Goal: Task Accomplishment & Management: Manage account settings

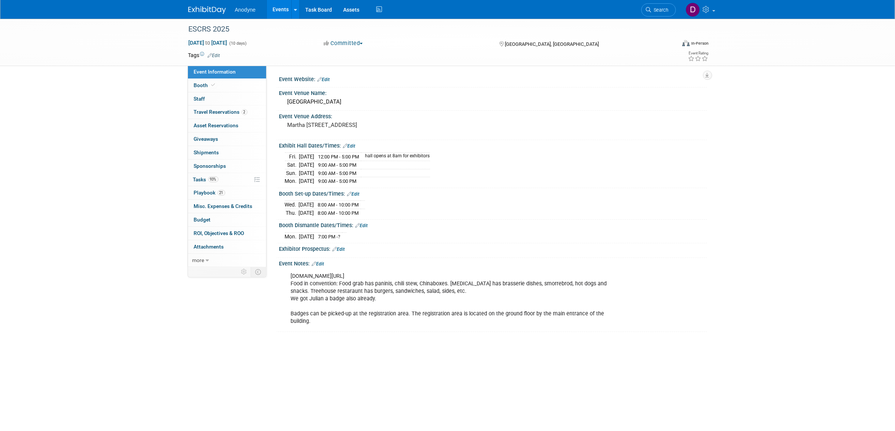
click at [214, 9] on img at bounding box center [207, 10] width 38 height 8
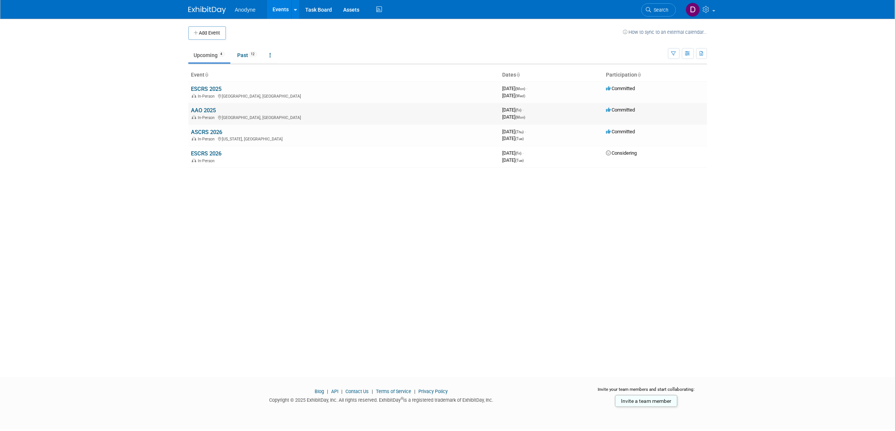
click at [206, 110] on link "AAO 2025" at bounding box center [203, 110] width 25 height 7
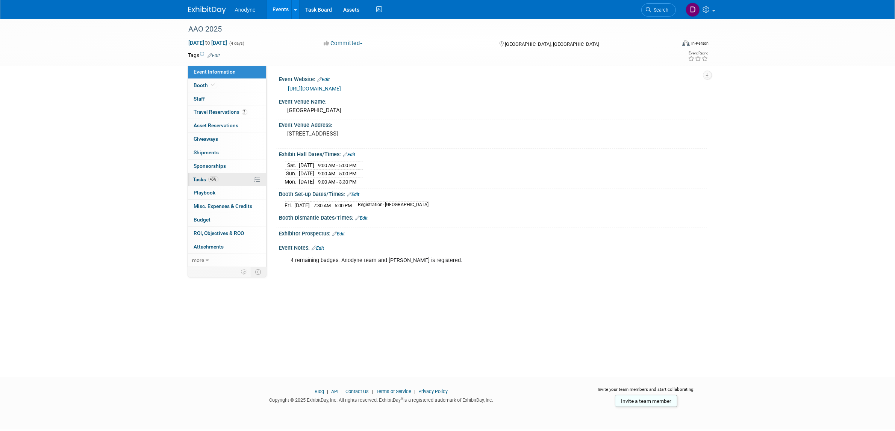
click at [227, 180] on link "45% Tasks 45%" at bounding box center [227, 179] width 78 height 13
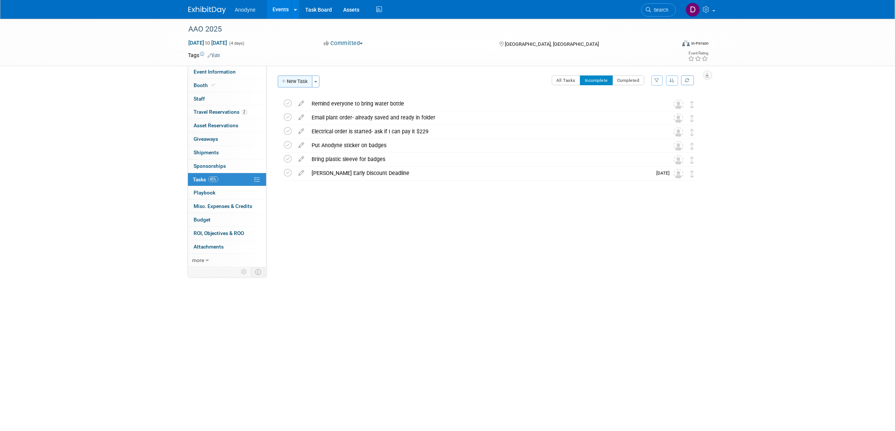
click at [297, 81] on button "New Task" at bounding box center [295, 82] width 35 height 12
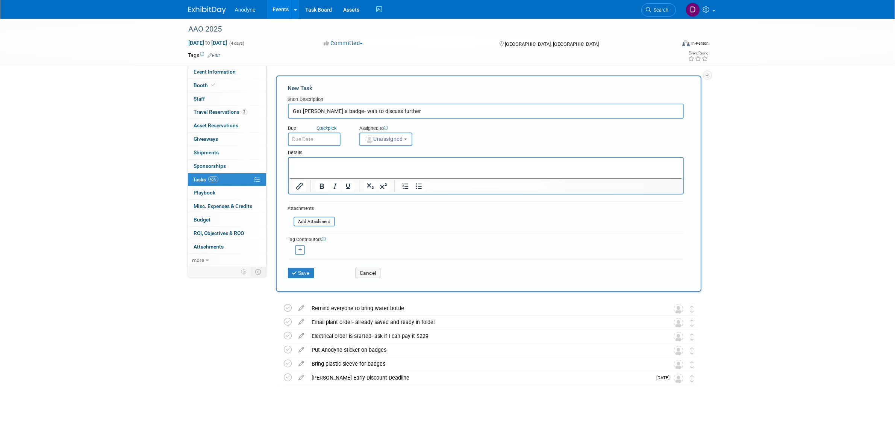
type input "Get Brian a badge- wait to discuss further"
click at [304, 260] on div "Save Cancel" at bounding box center [486, 272] width 396 height 24
click at [305, 271] on button "Save" at bounding box center [301, 273] width 26 height 11
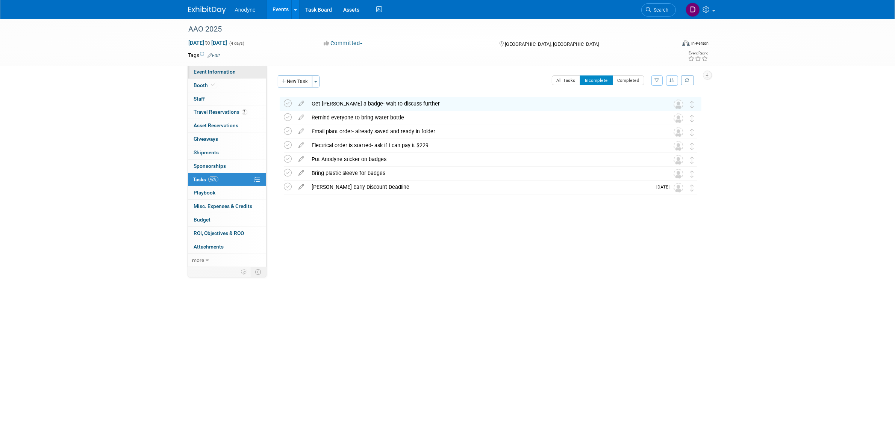
click at [230, 68] on link "Event Information" at bounding box center [227, 71] width 78 height 13
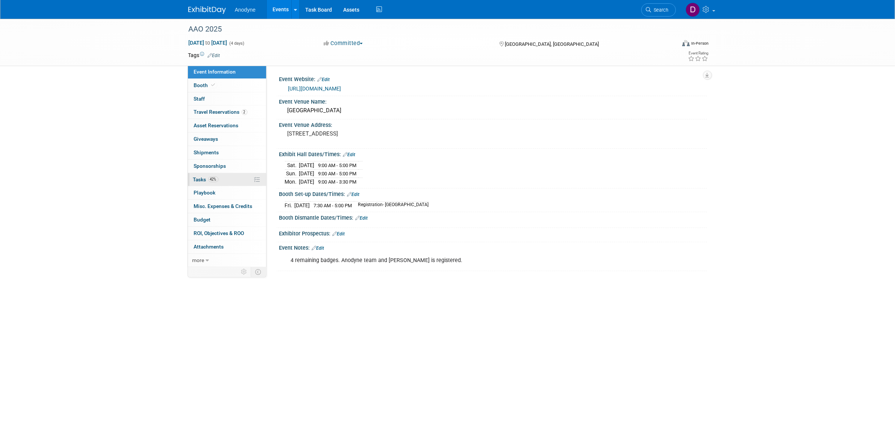
click at [225, 179] on link "42% Tasks 42%" at bounding box center [227, 179] width 78 height 13
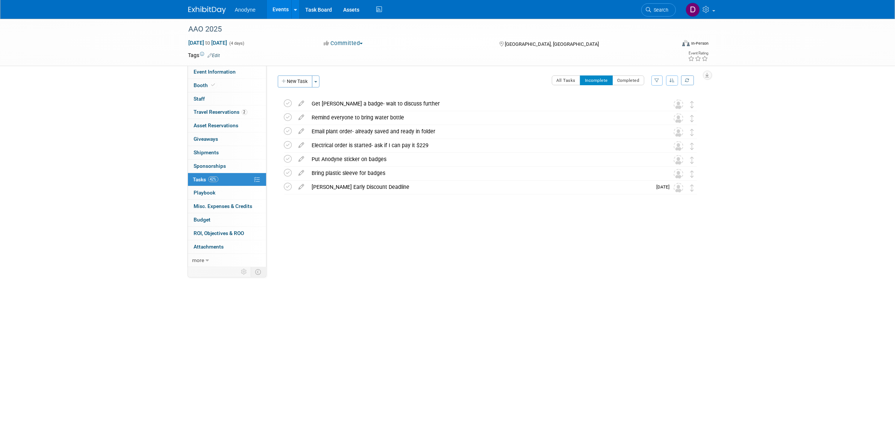
click at [758, 210] on div "AAO 2025 Oct 17, 2025 to Oct 20, 2025 (4 days) Oct 17, 2025 to Oct 20, 2025 Com…" at bounding box center [447, 191] width 895 height 345
click at [303, 104] on icon at bounding box center [301, 101] width 13 height 9
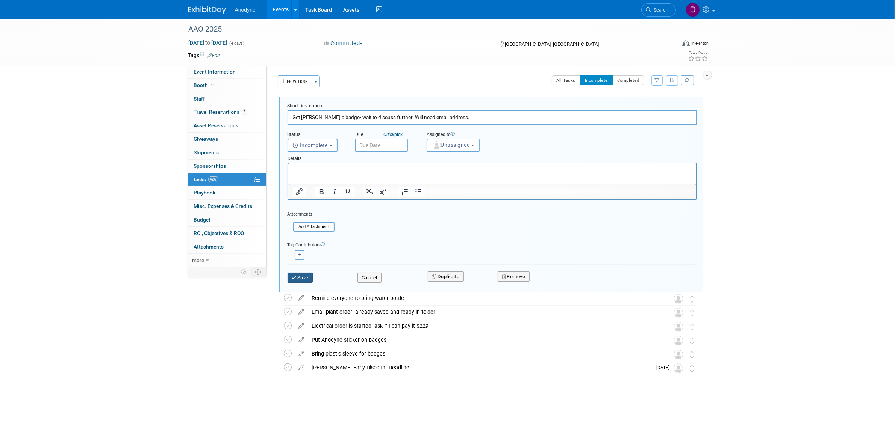
type input "Get [PERSON_NAME] a badge- wait to discuss further. Will need email address."
click at [304, 277] on button "Save" at bounding box center [300, 278] width 26 height 11
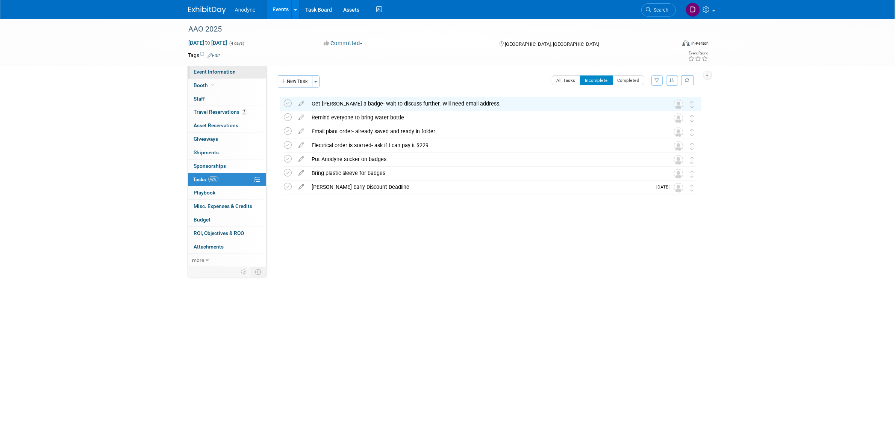
click at [213, 74] on span "Event Information" at bounding box center [215, 72] width 42 height 6
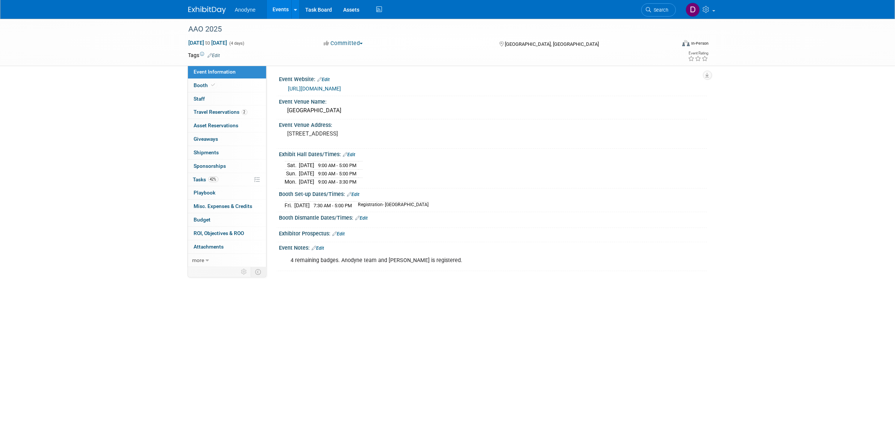
click at [192, 6] on img at bounding box center [207, 10] width 38 height 8
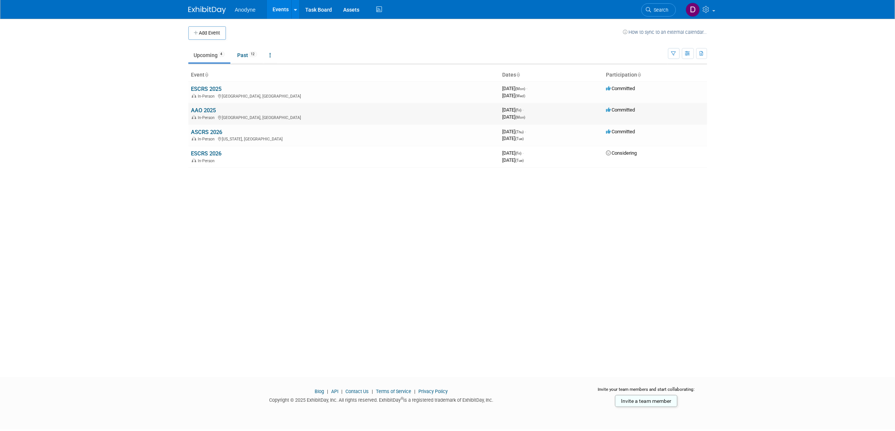
click at [203, 112] on link "AAO 2025" at bounding box center [203, 110] width 25 height 7
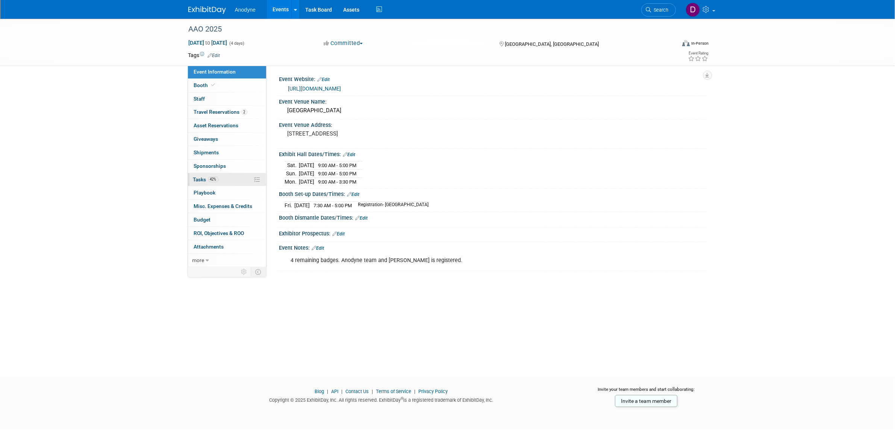
click at [228, 181] on link "42% Tasks 42%" at bounding box center [227, 179] width 78 height 13
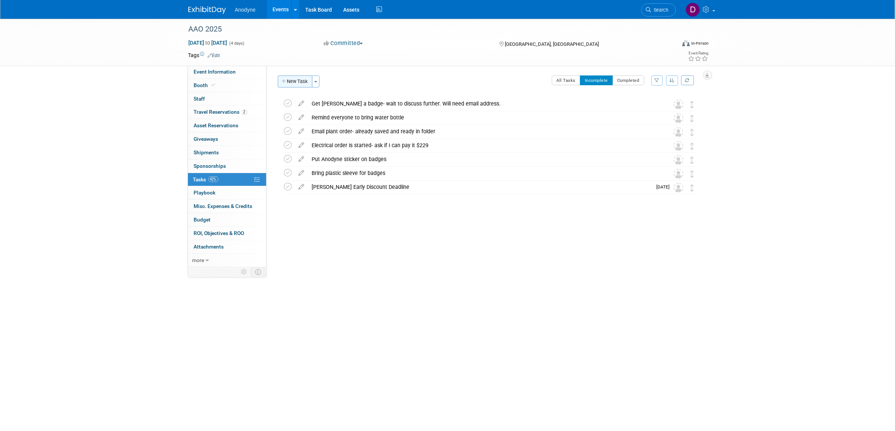
click at [297, 78] on button "New Task" at bounding box center [295, 82] width 35 height 12
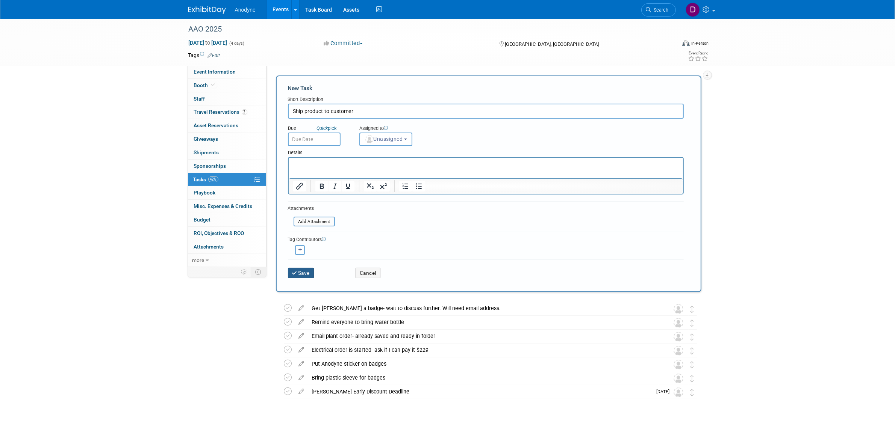
type input "Ship product to customer"
click at [303, 273] on button "Save" at bounding box center [301, 273] width 26 height 11
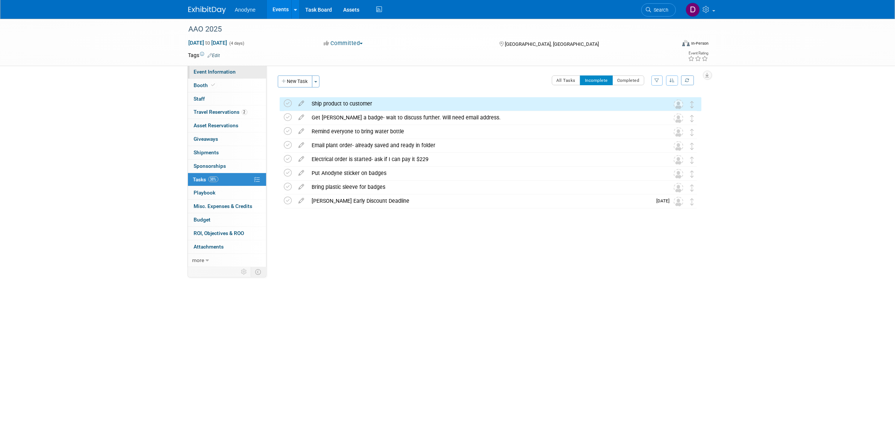
click at [231, 73] on span "Event Information" at bounding box center [215, 72] width 42 height 6
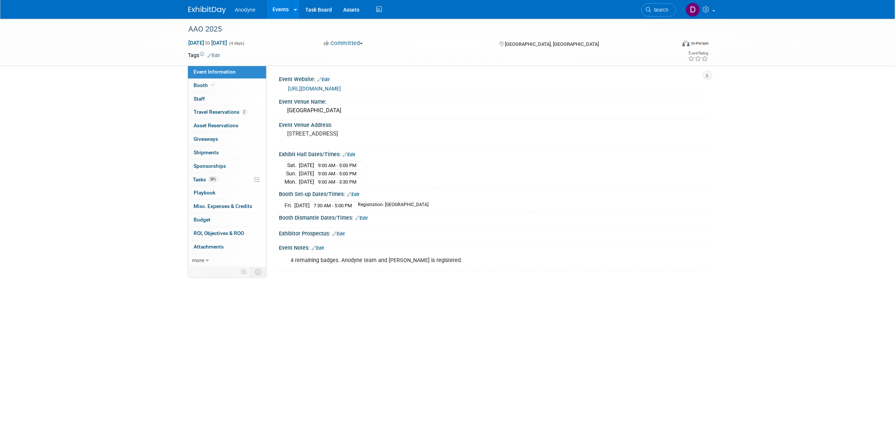
click at [220, 14] on img at bounding box center [207, 10] width 38 height 8
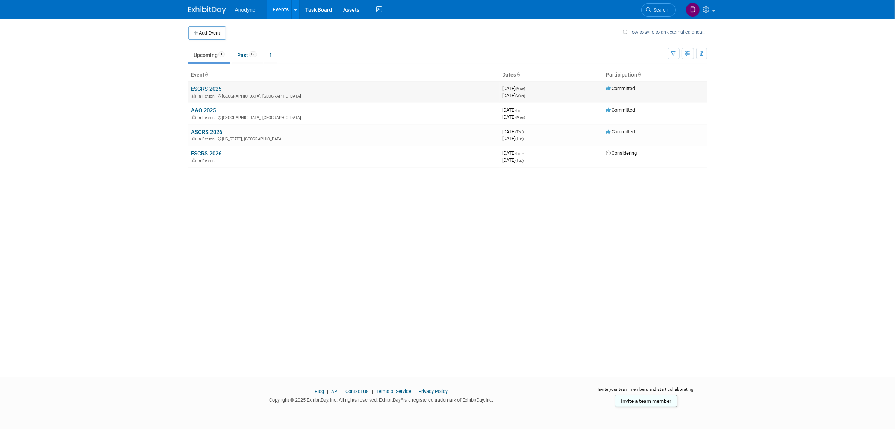
click at [213, 86] on link "ESCRS 2025" at bounding box center [206, 89] width 30 height 7
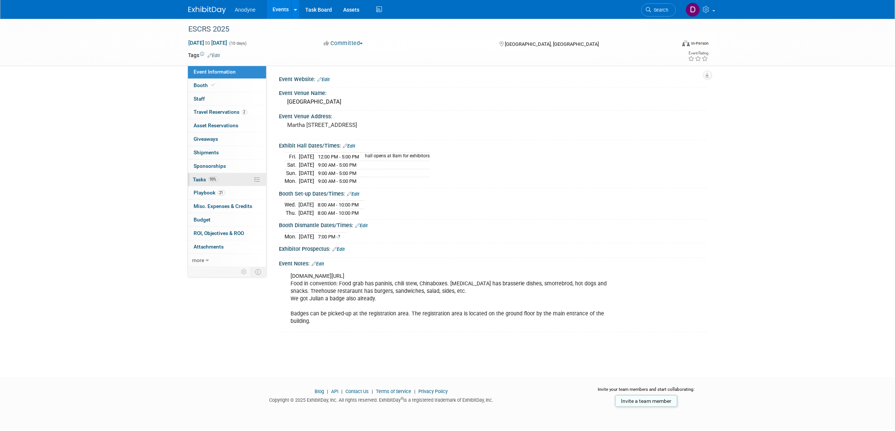
click at [215, 178] on span "93%" at bounding box center [213, 180] width 10 height 6
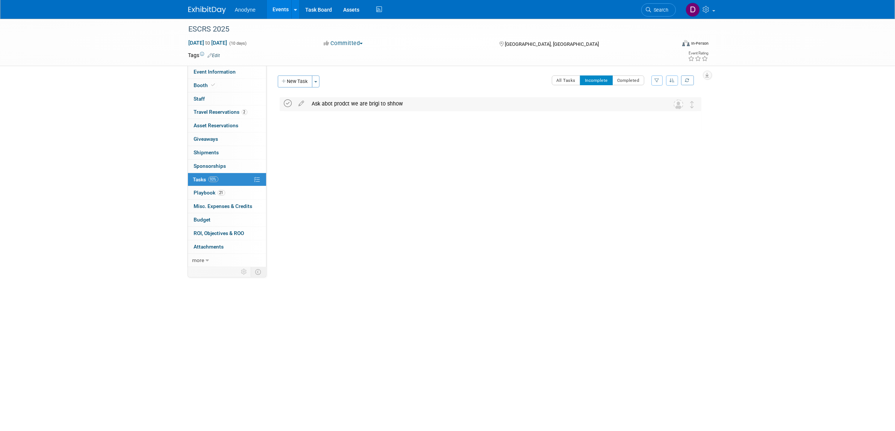
click at [288, 104] on icon at bounding box center [288, 104] width 8 height 8
click at [397, 123] on div "ESCRS 2025 København, Denmark Sep 8, 2025 to Sep 17, 2025 (Going)" at bounding box center [488, 115] width 425 height 36
click at [617, 79] on button "Completed" at bounding box center [628, 81] width 32 height 10
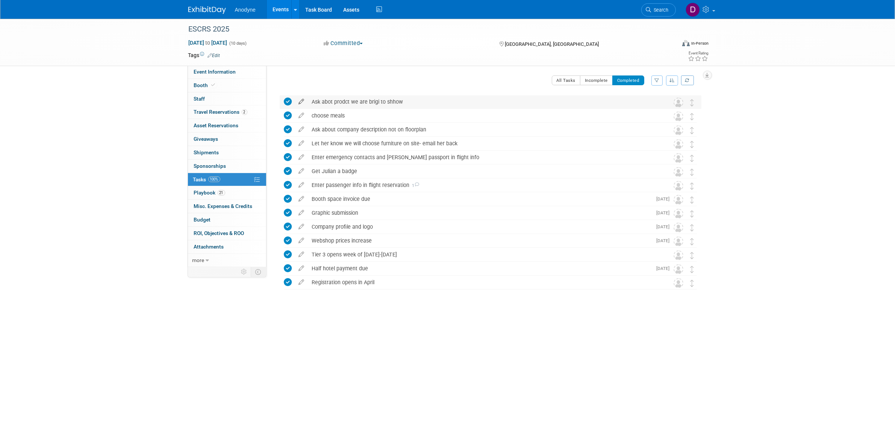
click at [303, 98] on icon at bounding box center [301, 99] width 13 height 9
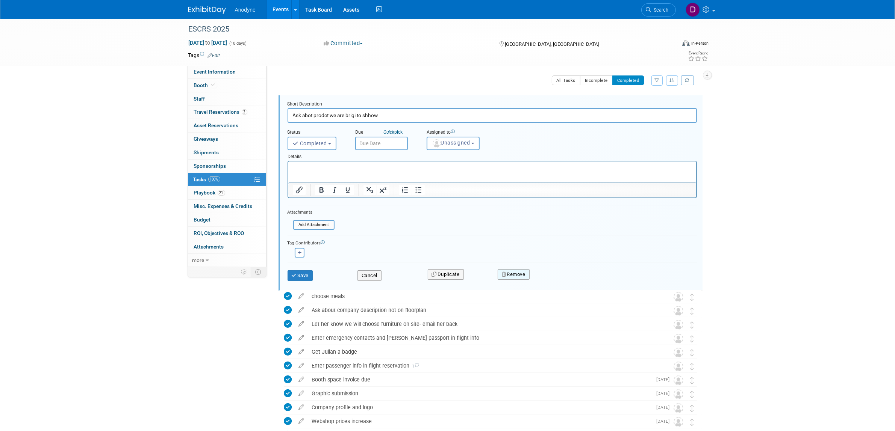
click at [510, 269] on button "Remove" at bounding box center [514, 274] width 32 height 11
click at [560, 283] on link "Yes" at bounding box center [556, 281] width 22 height 12
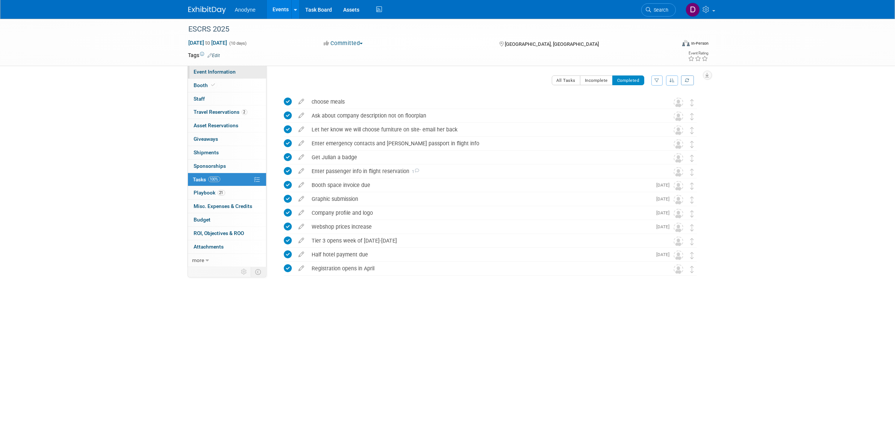
click at [227, 70] on span "Event Information" at bounding box center [215, 72] width 42 height 6
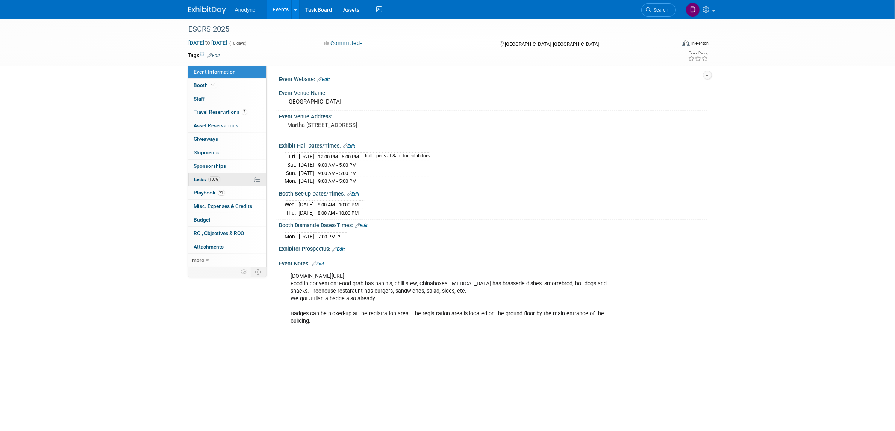
click at [234, 180] on link "100% Tasks 100%" at bounding box center [227, 179] width 78 height 13
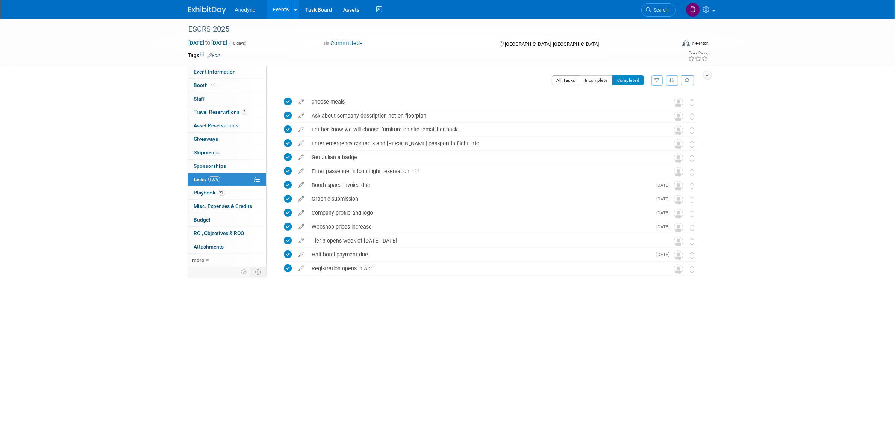
click at [563, 77] on button "All Tasks" at bounding box center [566, 81] width 29 height 10
click at [587, 80] on button "Incomplete" at bounding box center [596, 81] width 33 height 10
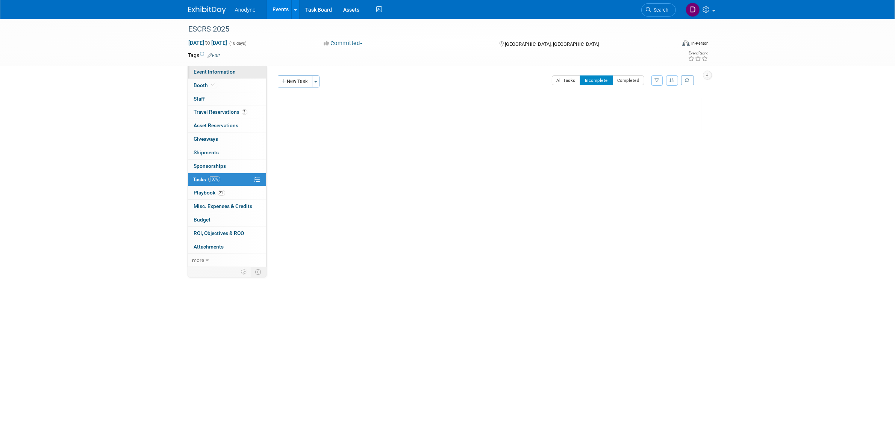
click at [211, 71] on span "Event Information" at bounding box center [215, 72] width 42 height 6
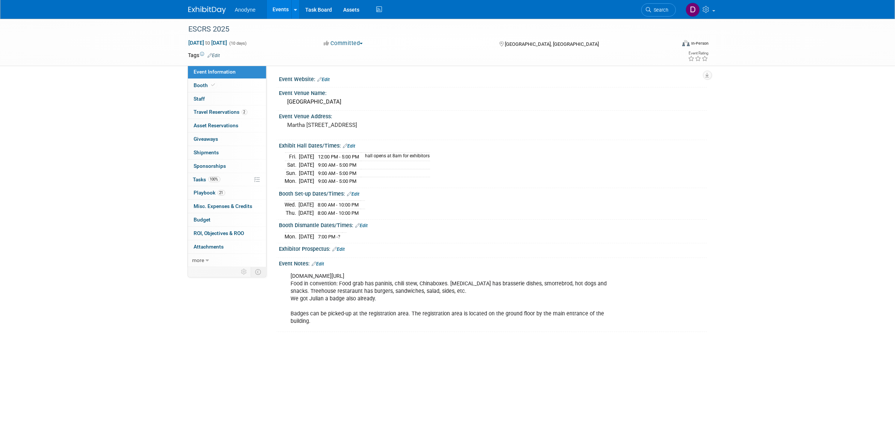
click at [195, 11] on img at bounding box center [207, 10] width 38 height 8
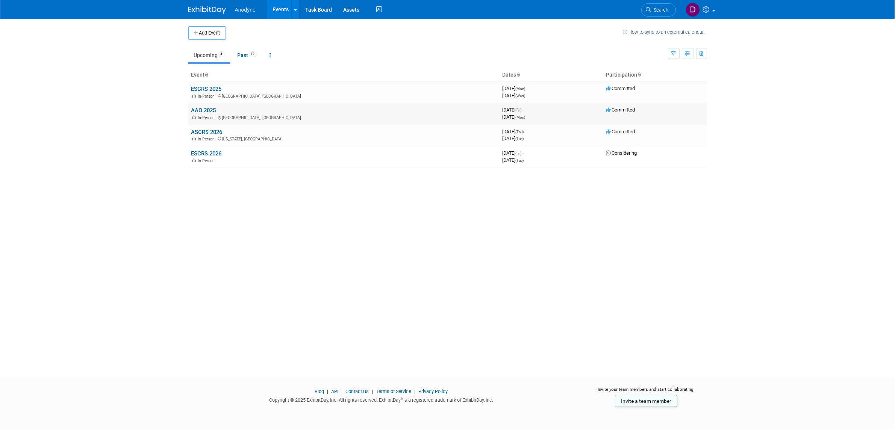
click at [207, 111] on link "AAO 2025" at bounding box center [203, 110] width 25 height 7
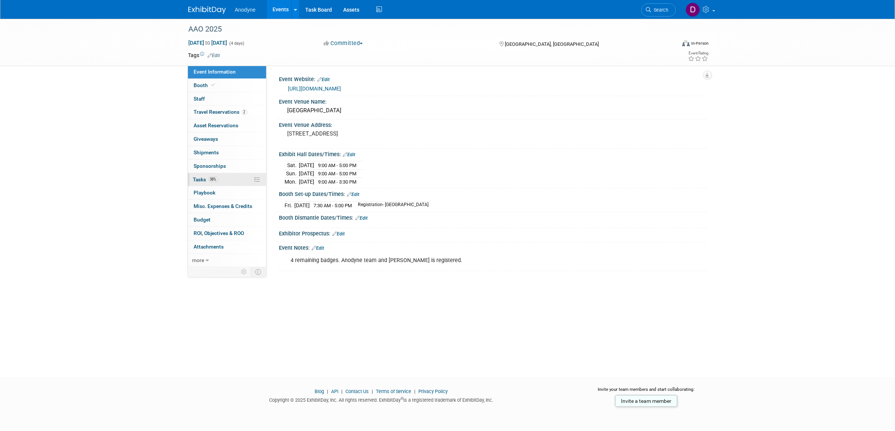
click at [234, 181] on link "38% Tasks 38%" at bounding box center [227, 179] width 78 height 13
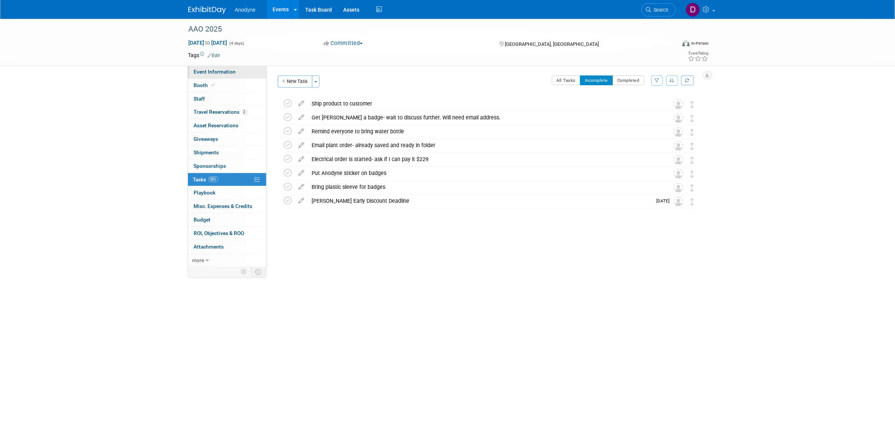
click at [209, 72] on span "Event Information" at bounding box center [215, 72] width 42 height 6
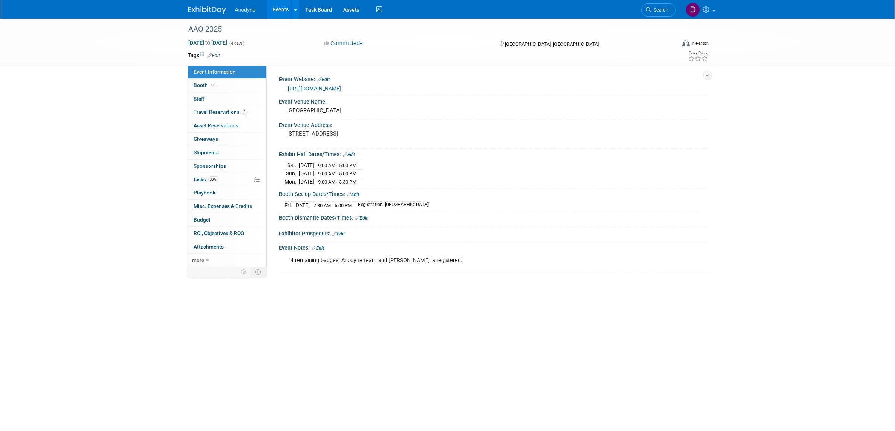
click at [218, 11] on img at bounding box center [207, 10] width 38 height 8
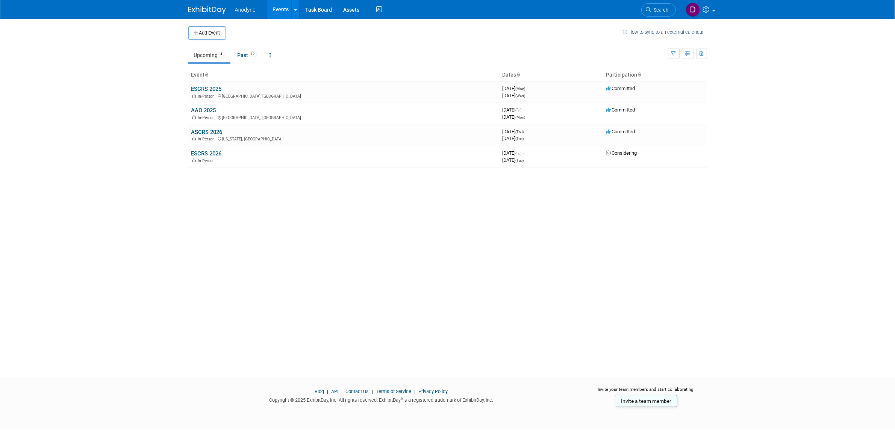
click at [166, 85] on body "Anodyne Events Add Event Bulk Upload Events Shareable Event Boards Recently Vie…" at bounding box center [447, 215] width 895 height 431
